Goal: Information Seeking & Learning: Learn about a topic

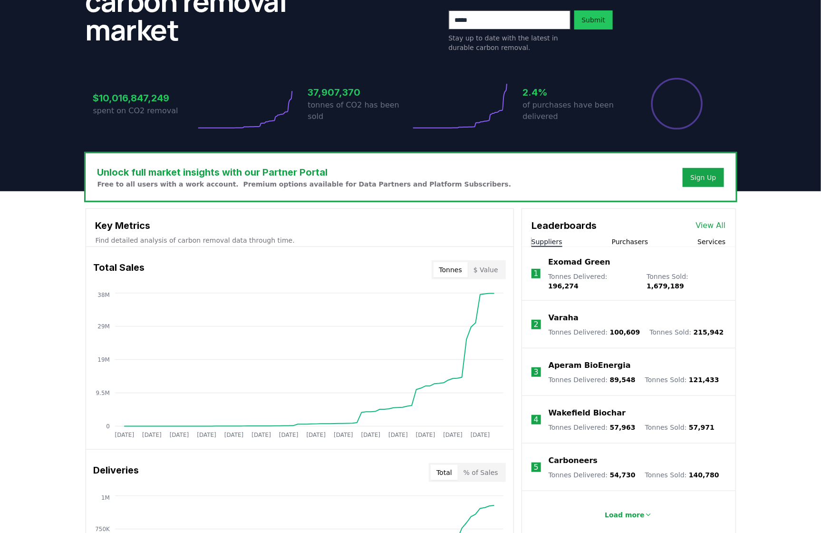
scroll to position [302, 0]
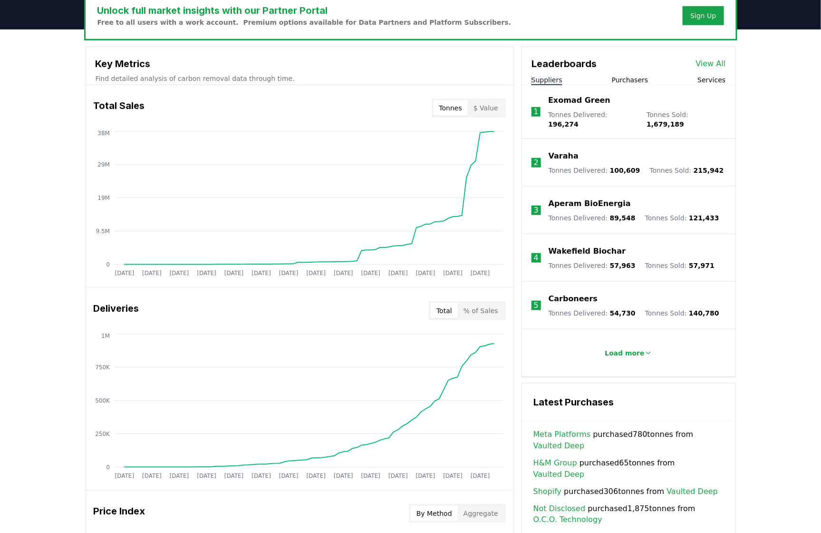
click at [723, 62] on link "View All" at bounding box center [711, 63] width 30 height 11
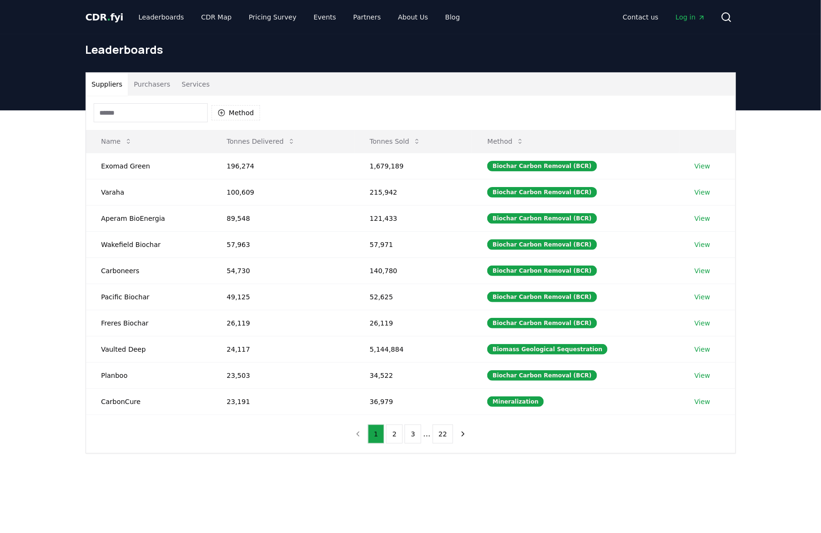
click at [151, 88] on button "Purchasers" at bounding box center [152, 84] width 48 height 23
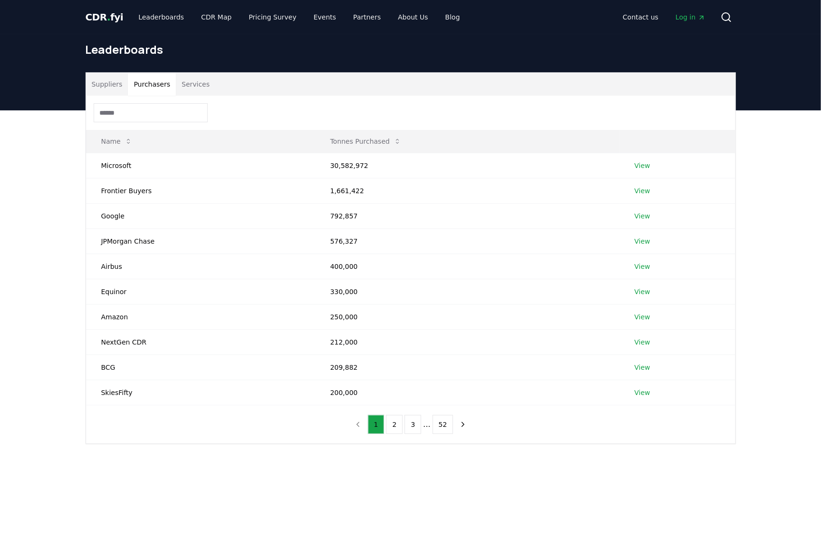
click at [767, 196] on div "Suppliers Purchasers Services Name Tonnes Purchased Microsoft 30,582,972 View F…" at bounding box center [410, 295] width 821 height 371
click at [781, 217] on div "Suppliers Purchasers Services Name Tonnes Purchased Microsoft 30,582,972 View F…" at bounding box center [410, 295] width 821 height 371
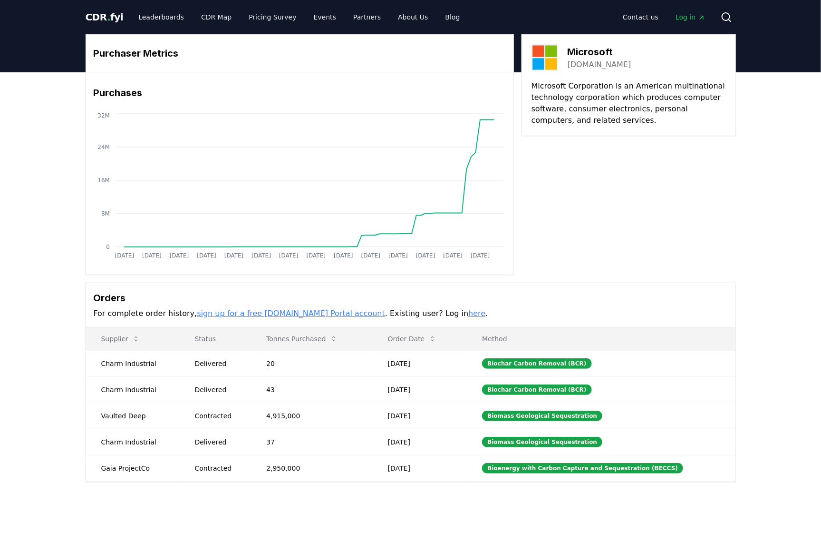
click at [689, 10] on link "Log in" at bounding box center [690, 17] width 45 height 17
